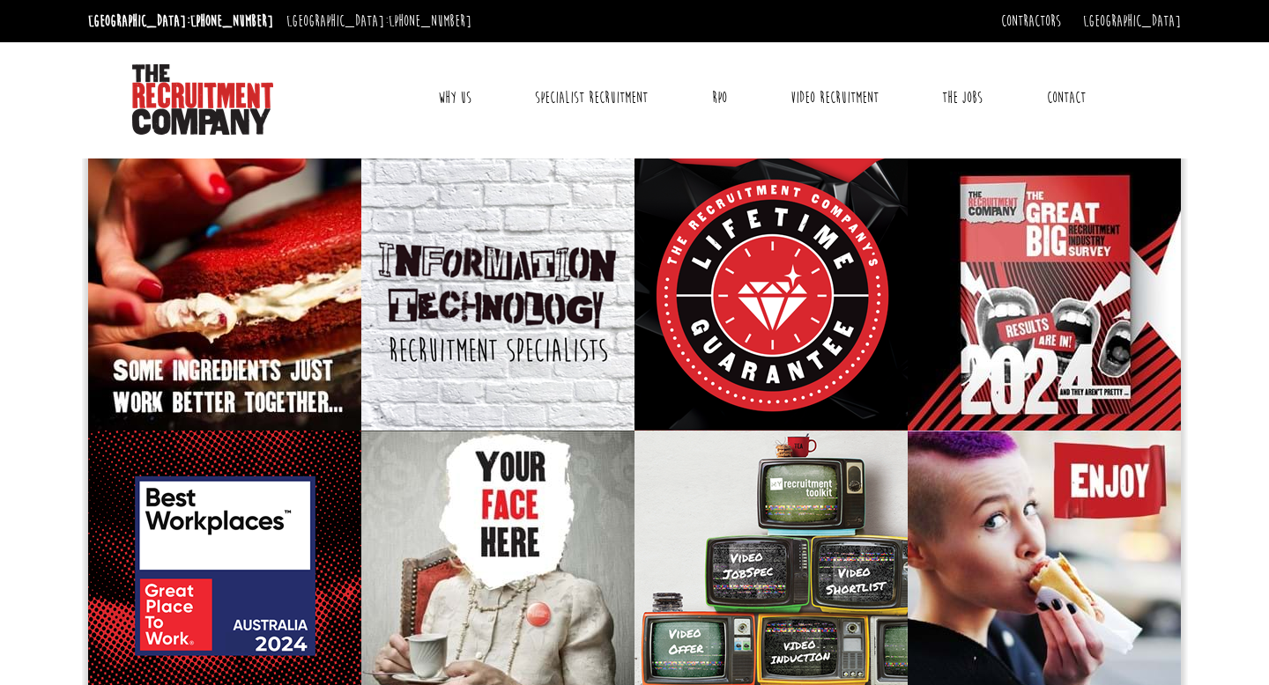
click at [1062, 105] on link "Contact" at bounding box center [1065, 98] width 65 height 44
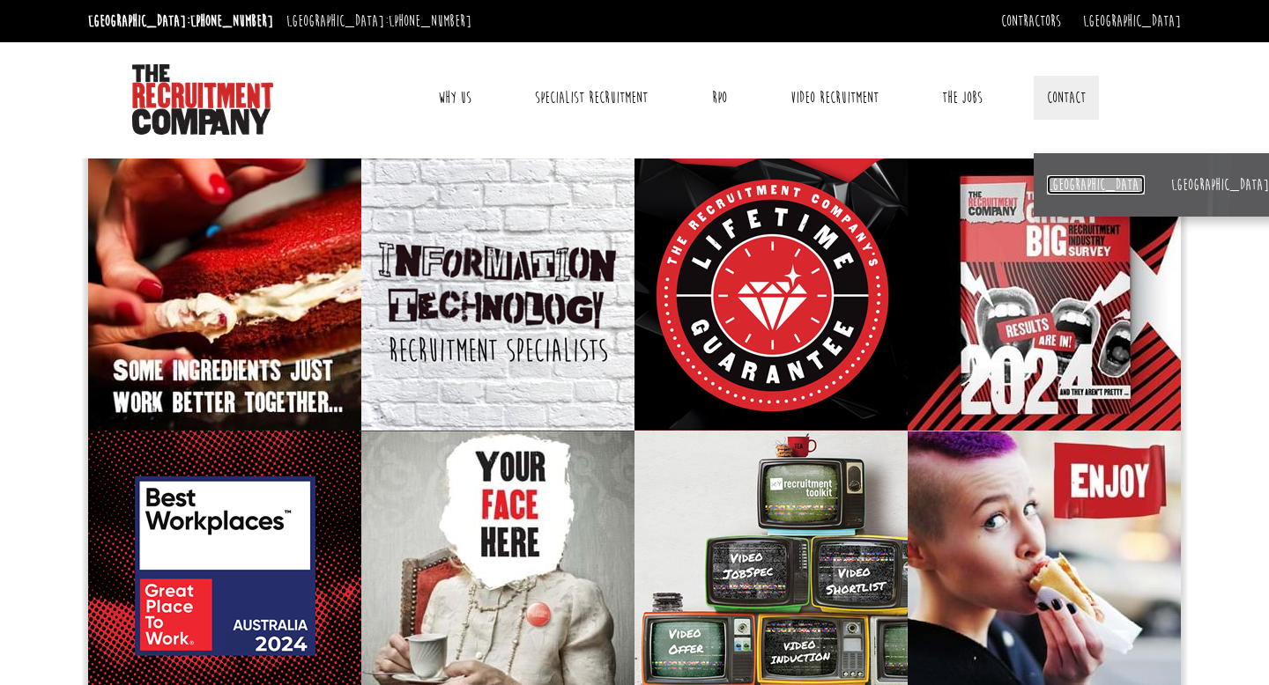
click at [1067, 181] on link "[GEOGRAPHIC_DATA]" at bounding box center [1096, 184] width 98 height 19
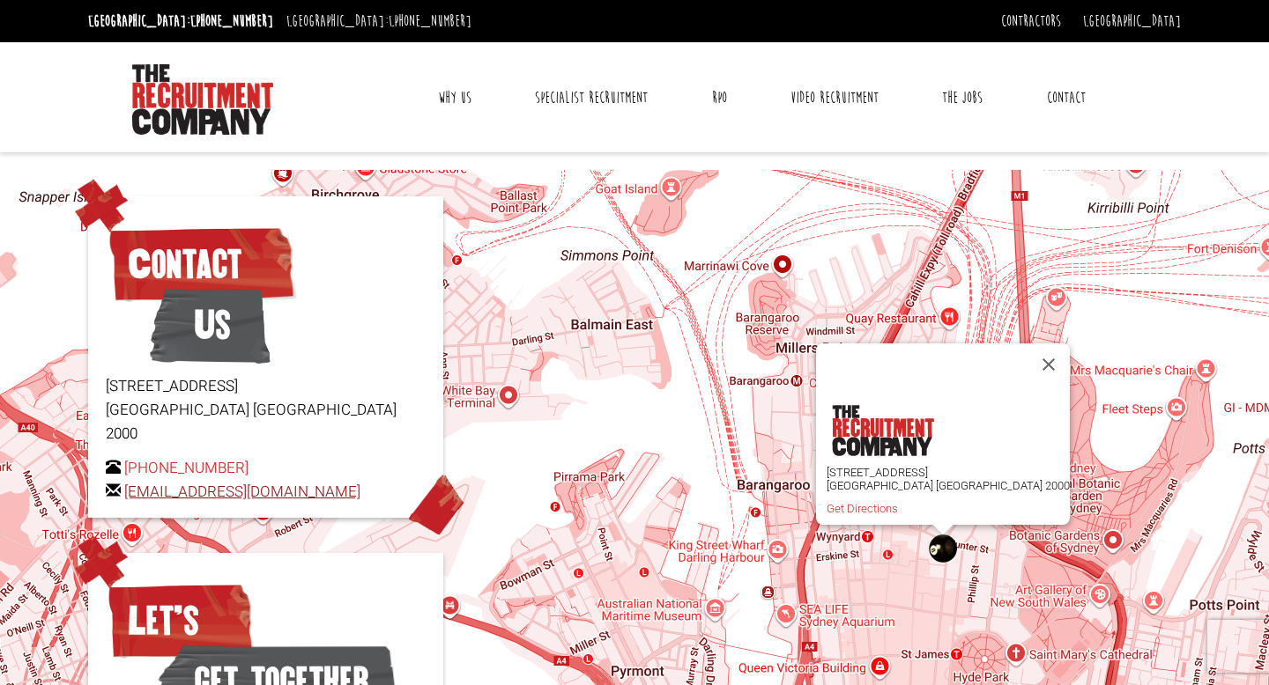
drag, startPoint x: 363, startPoint y: 468, endPoint x: 125, endPoint y: 477, distance: 238.0
click at [125, 477] on p "+61 2 8346 6700 hello@therecruitmentcompany.com" at bounding box center [266, 480] width 320 height 48
copy link "[EMAIL_ADDRESS][DOMAIN_NAME]"
click at [966, 303] on div "Level 15, 1 Castlereagh Street Sydney NSW 2000 Get Directions" at bounding box center [634, 549] width 1269 height 758
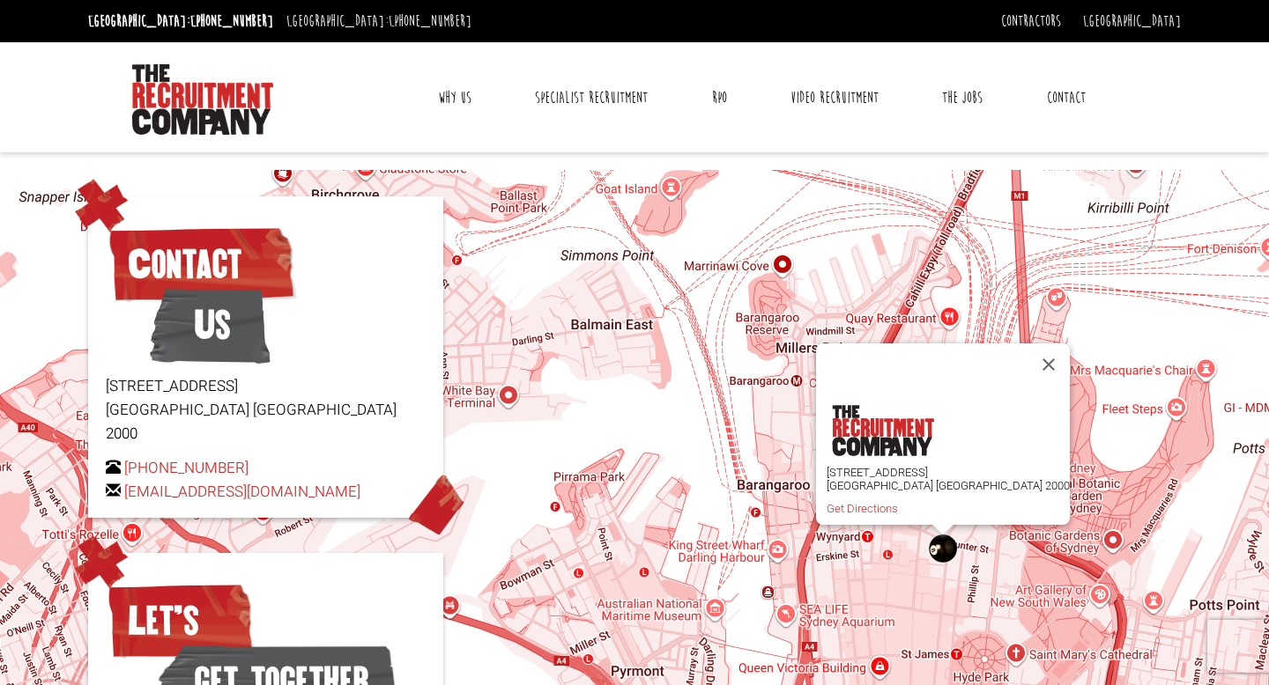
click at [1000, 157] on body "Sydney: +61 2 8346 6700 Dublin: +353 1 697 2548 Contractors Timesheets Why Cont…" at bounding box center [634, 520] width 1269 height 1040
